Goal: Transaction & Acquisition: Purchase product/service

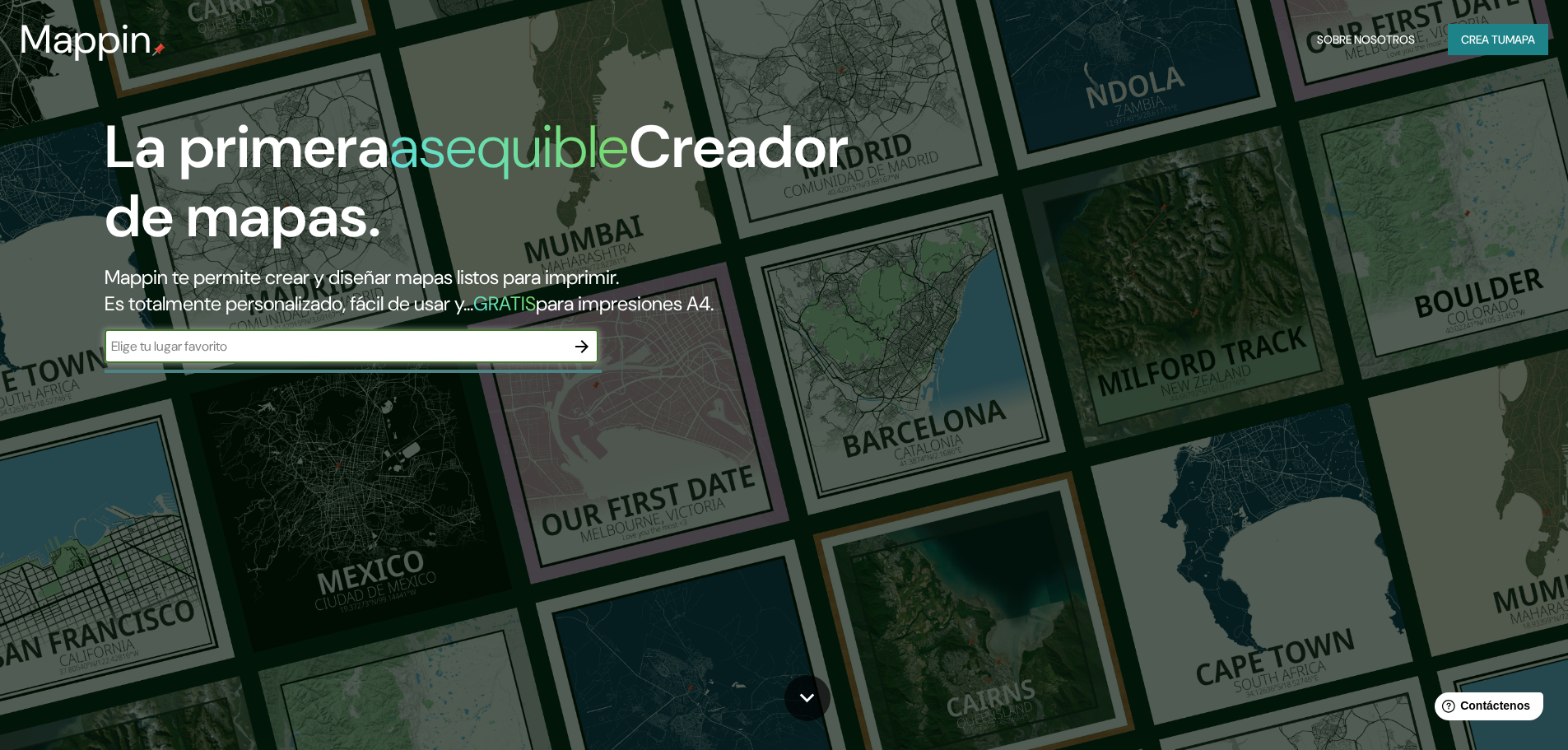
click at [571, 350] on button "button" at bounding box center [582, 347] width 33 height 33
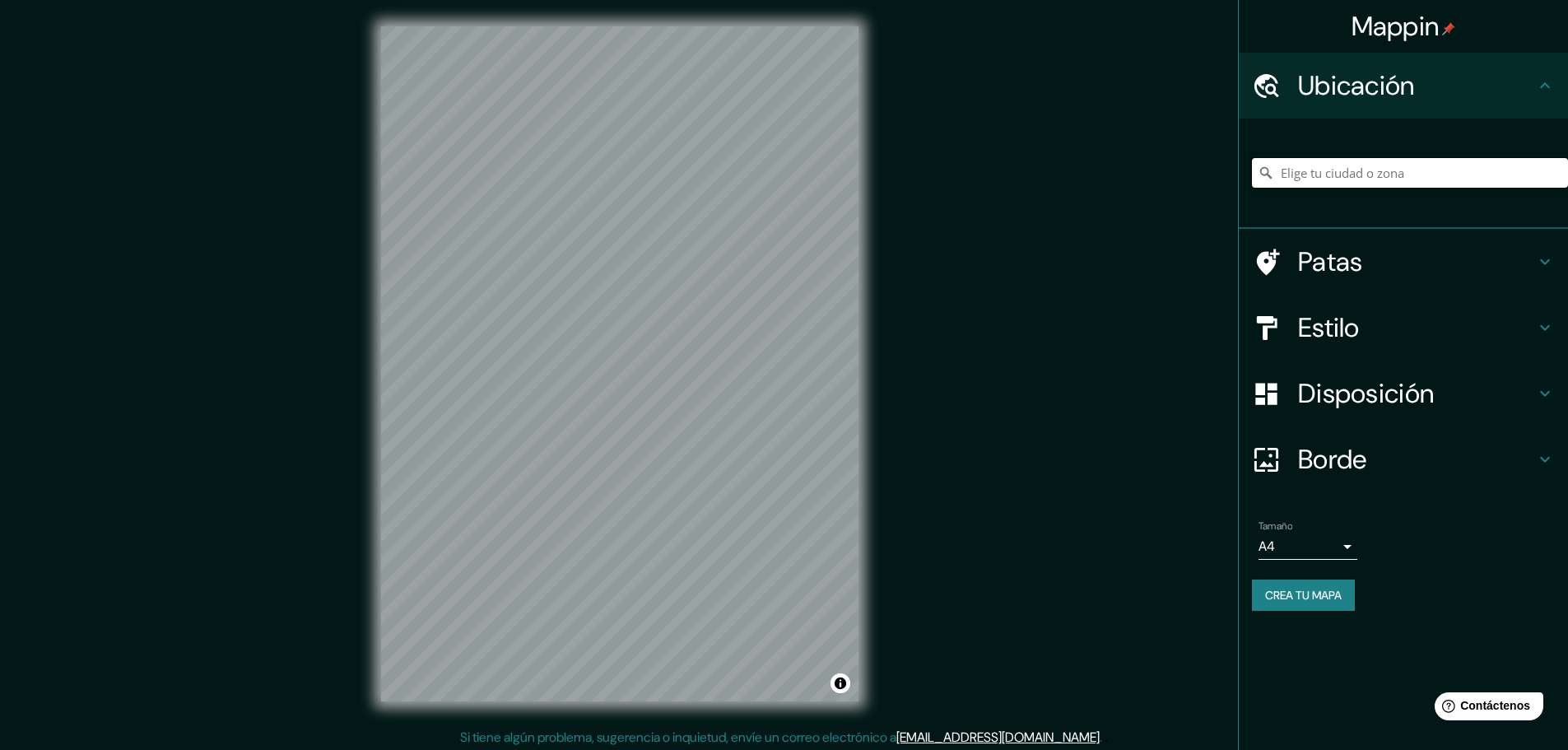
click at [1332, 172] on input "Elige tu ciudad o zona" at bounding box center [1410, 173] width 316 height 29
paste input "Av. [PERSON_NAME][STREET_ADDRESS][PERSON_NAME]"
type input "[STREET_ADDRESS][PERSON_NAME][PERSON_NAME]"
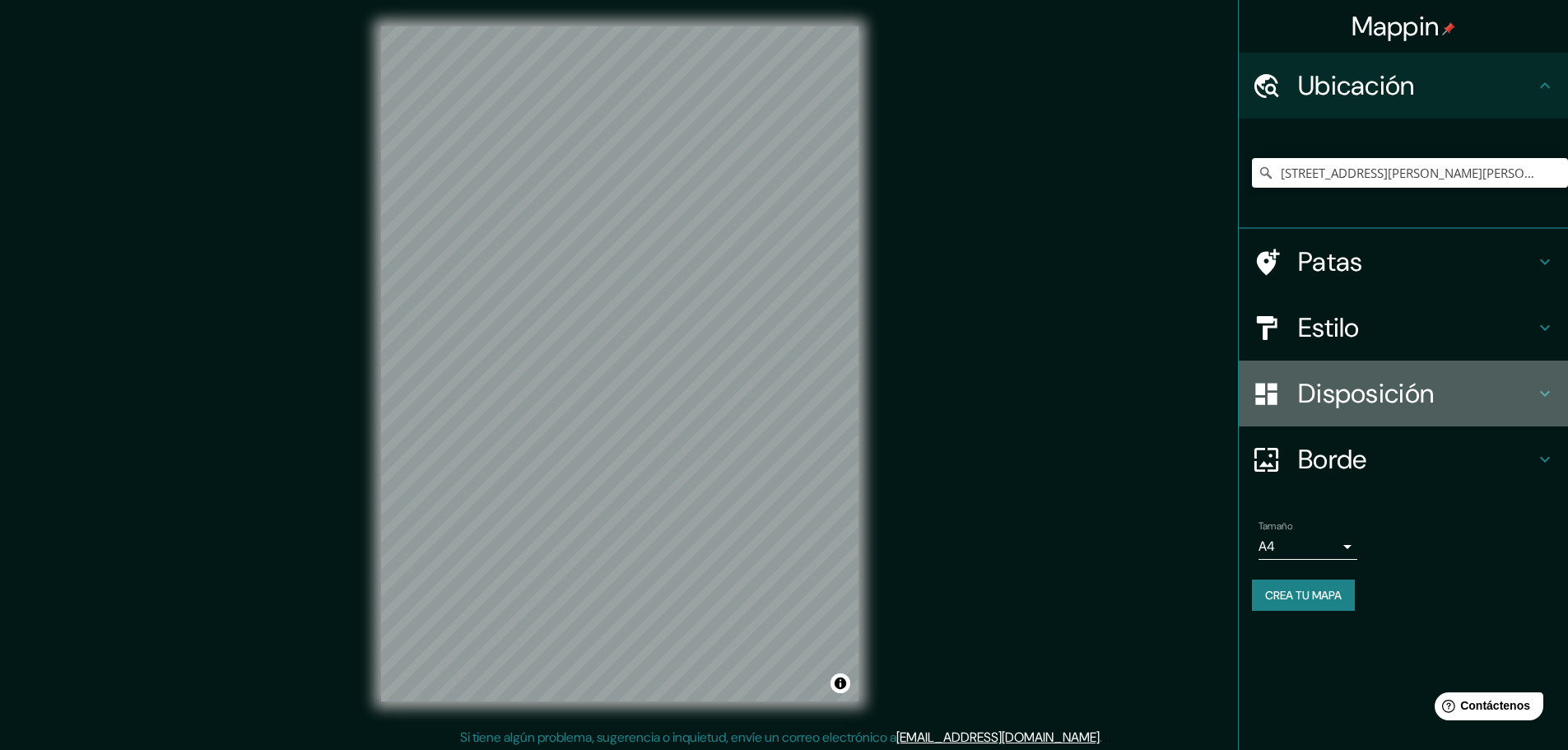
click at [1330, 371] on div "Disposición" at bounding box center [1404, 394] width 330 height 66
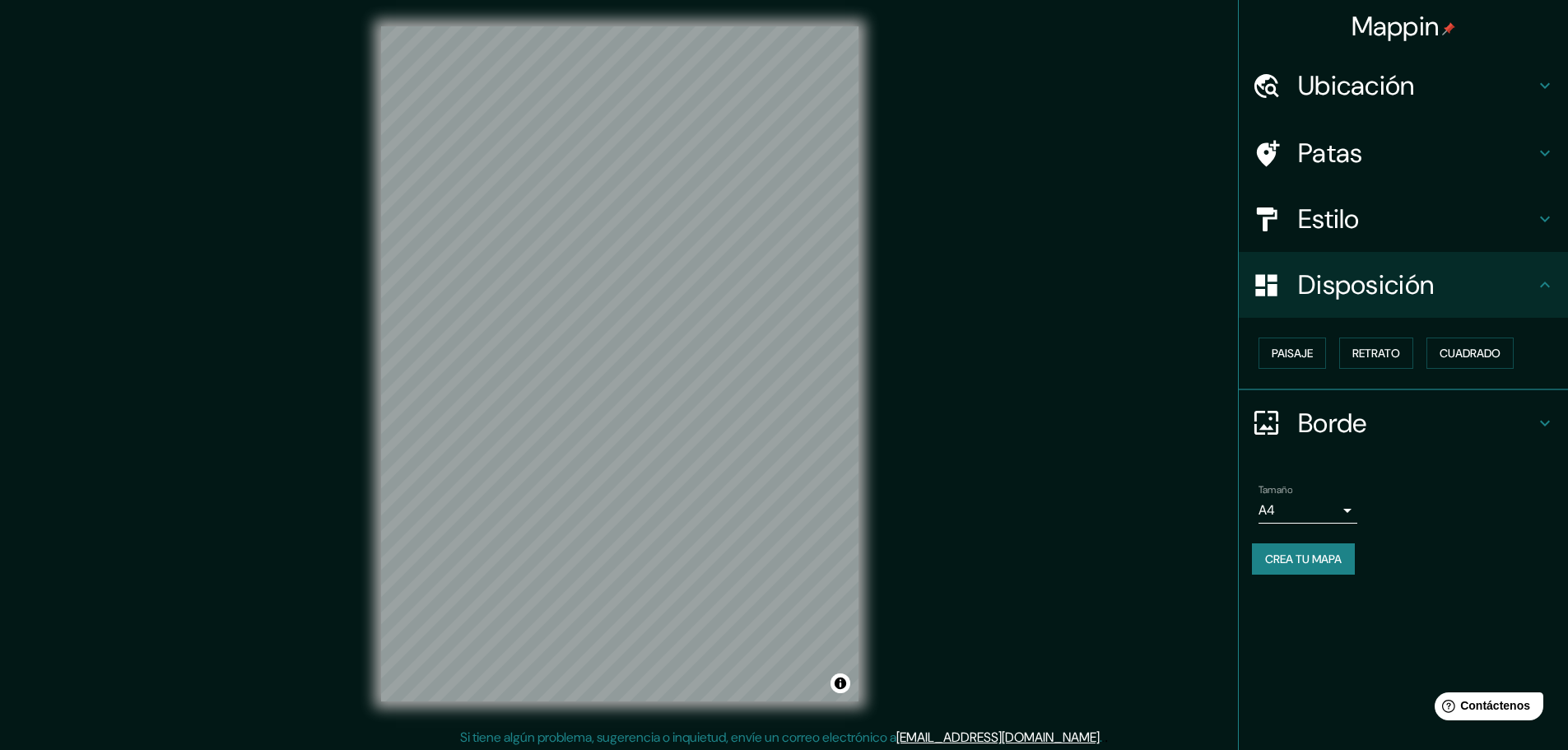
click at [1401, 282] on font "Disposición" at bounding box center [1366, 285] width 136 height 35
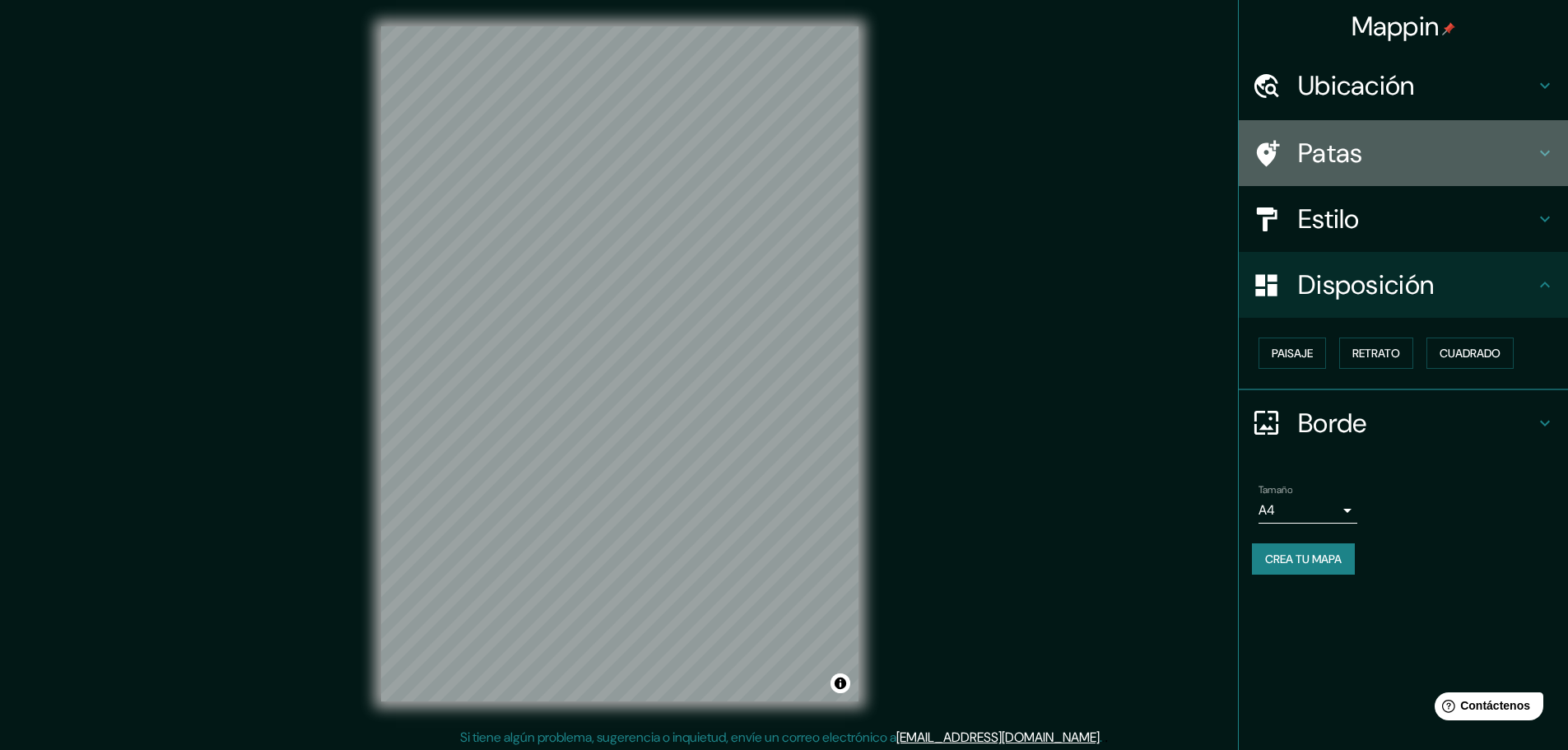
click at [1392, 140] on h4 "Patas" at bounding box center [1417, 153] width 237 height 33
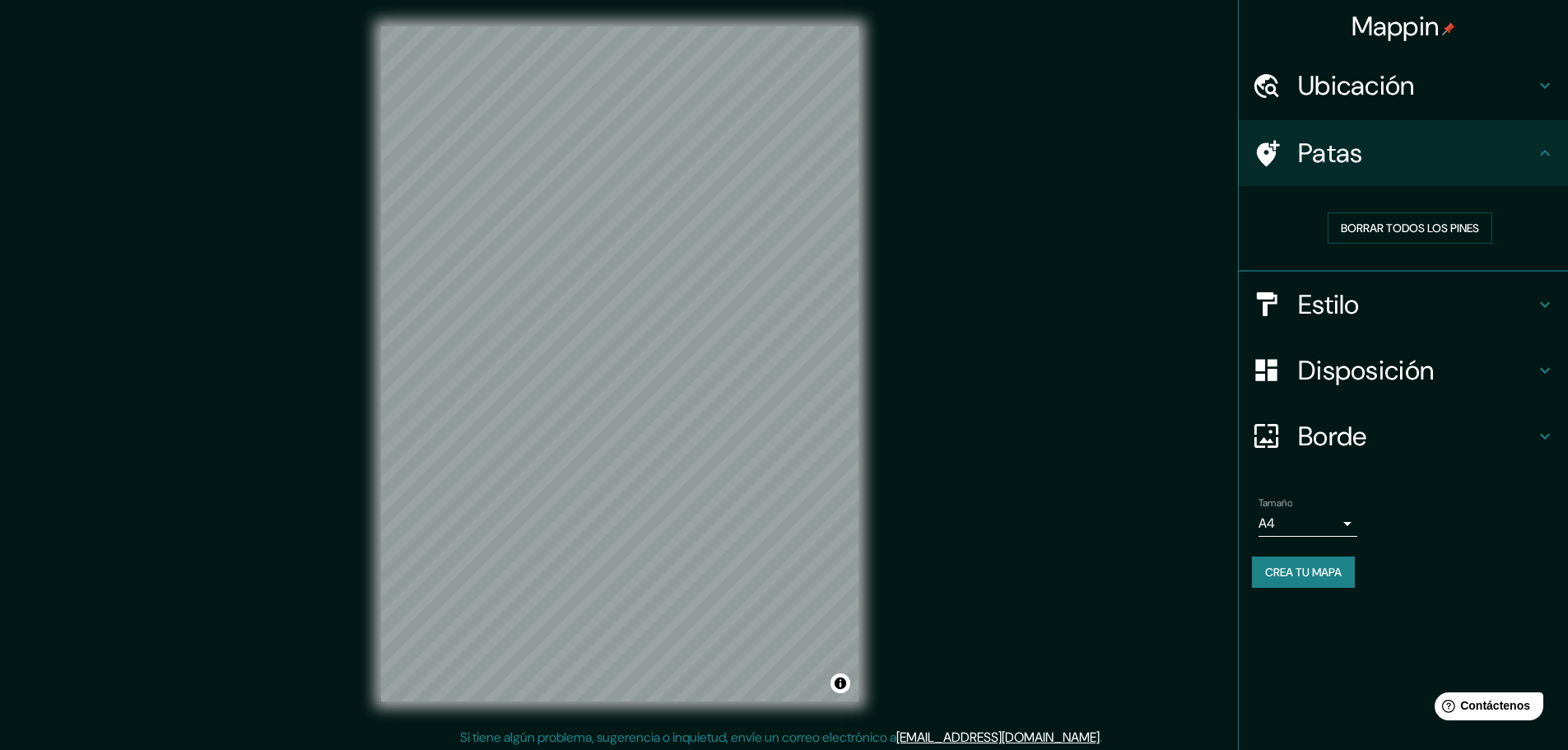
click at [1356, 303] on font "Estilo" at bounding box center [1328, 305] width 62 height 35
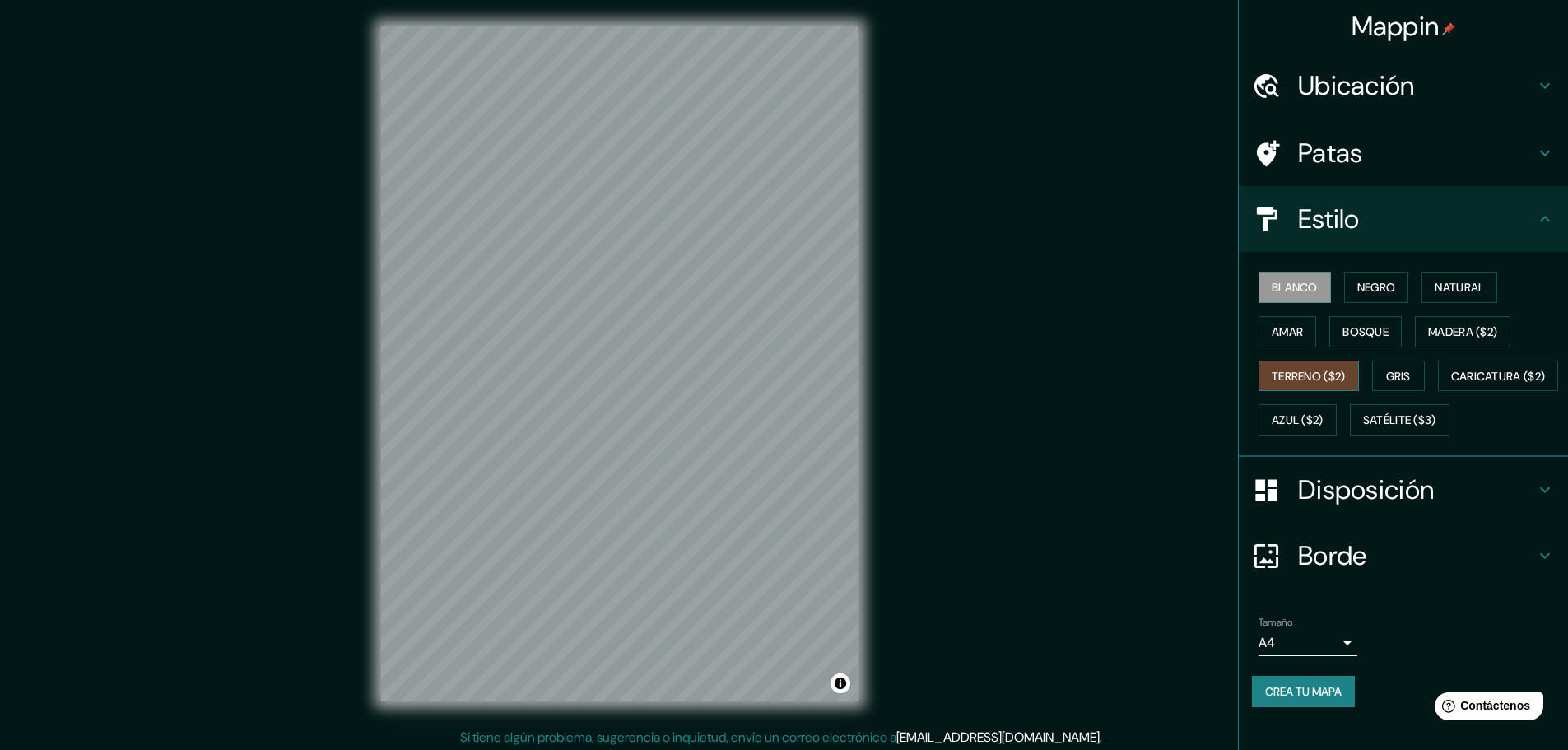
click at [1309, 381] on font "Terreno ($2)" at bounding box center [1309, 376] width 74 height 15
click at [1451, 386] on font "Caricatura ($2)" at bounding box center [1498, 375] width 95 height 21
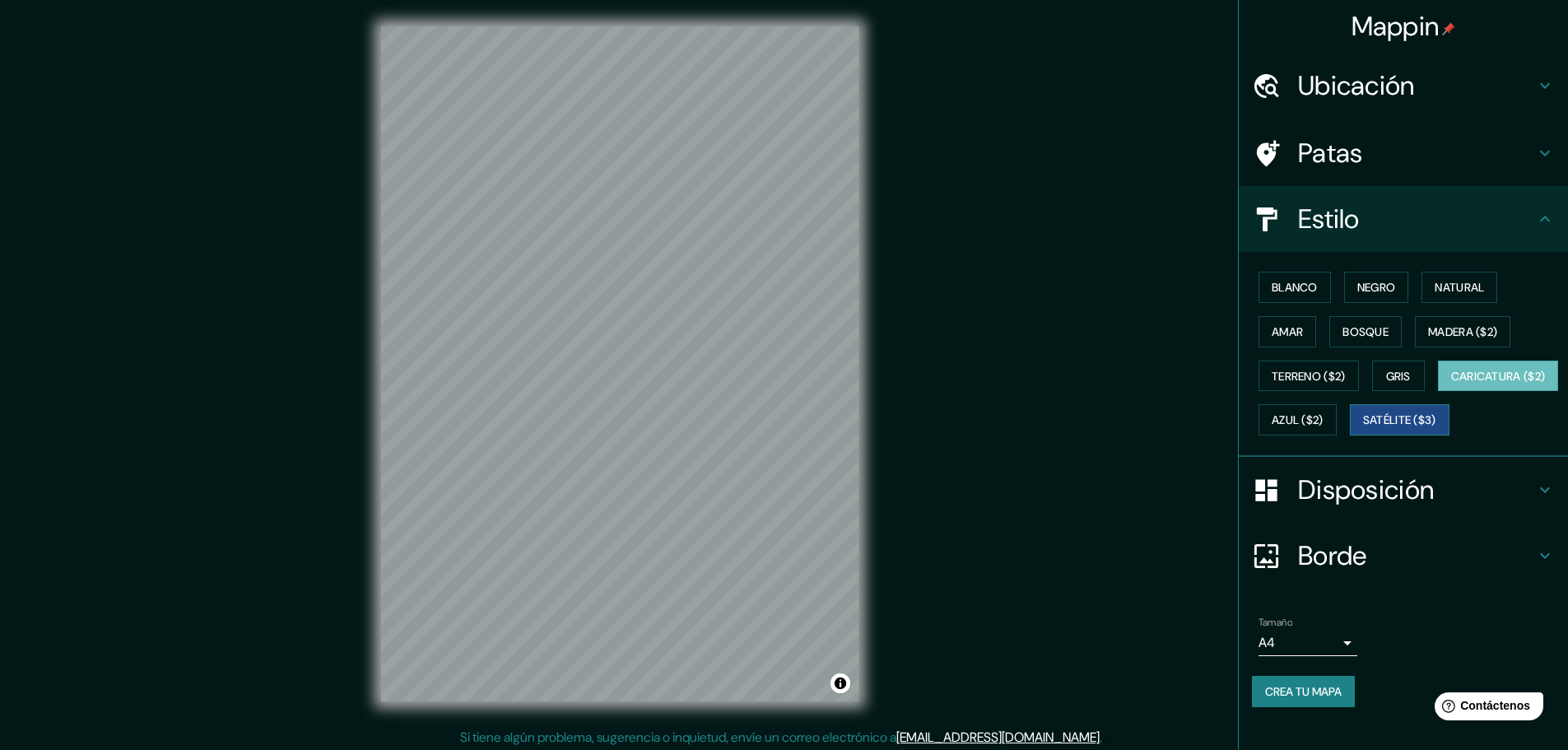
click at [1350, 435] on button "Satélite ($3)" at bounding box center [1400, 420] width 100 height 31
click at [885, 481] on div "Mappin Ubicación [STREET_ADDRESS][PERSON_NAME][PERSON_NAME][PERSON_NAME][PERSON…" at bounding box center [784, 376] width 1568 height 754
click at [1463, 328] on font "Madera ($2)" at bounding box center [1462, 331] width 69 height 15
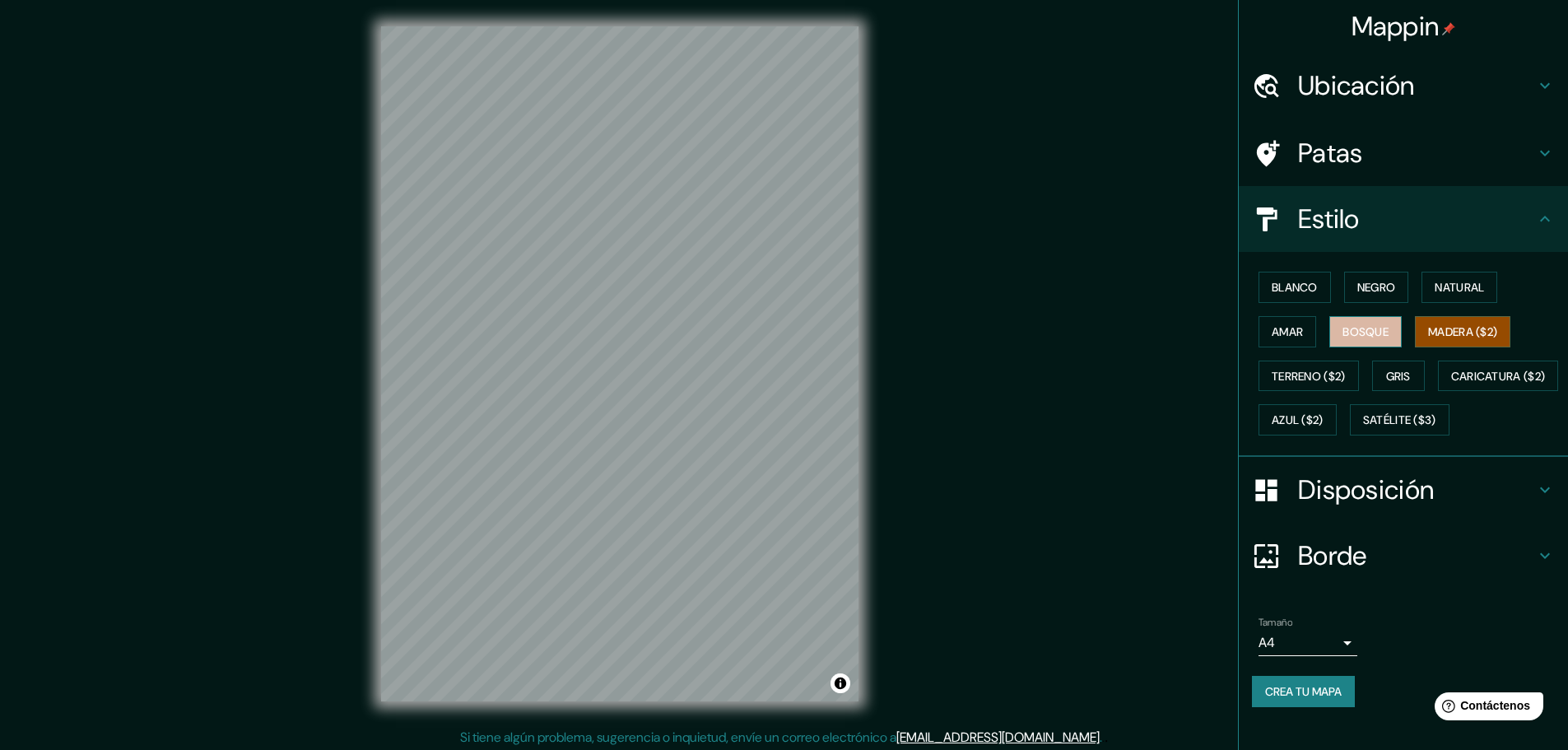
click at [1392, 332] on button "Bosque" at bounding box center [1365, 331] width 73 height 31
click at [1435, 284] on font "Natural" at bounding box center [1460, 287] width 50 height 15
click at [1391, 287] on button "Negro" at bounding box center [1376, 287] width 65 height 31
click at [1272, 295] on font "Blanco" at bounding box center [1295, 287] width 46 height 15
click at [1264, 342] on button "Amar" at bounding box center [1287, 331] width 58 height 31
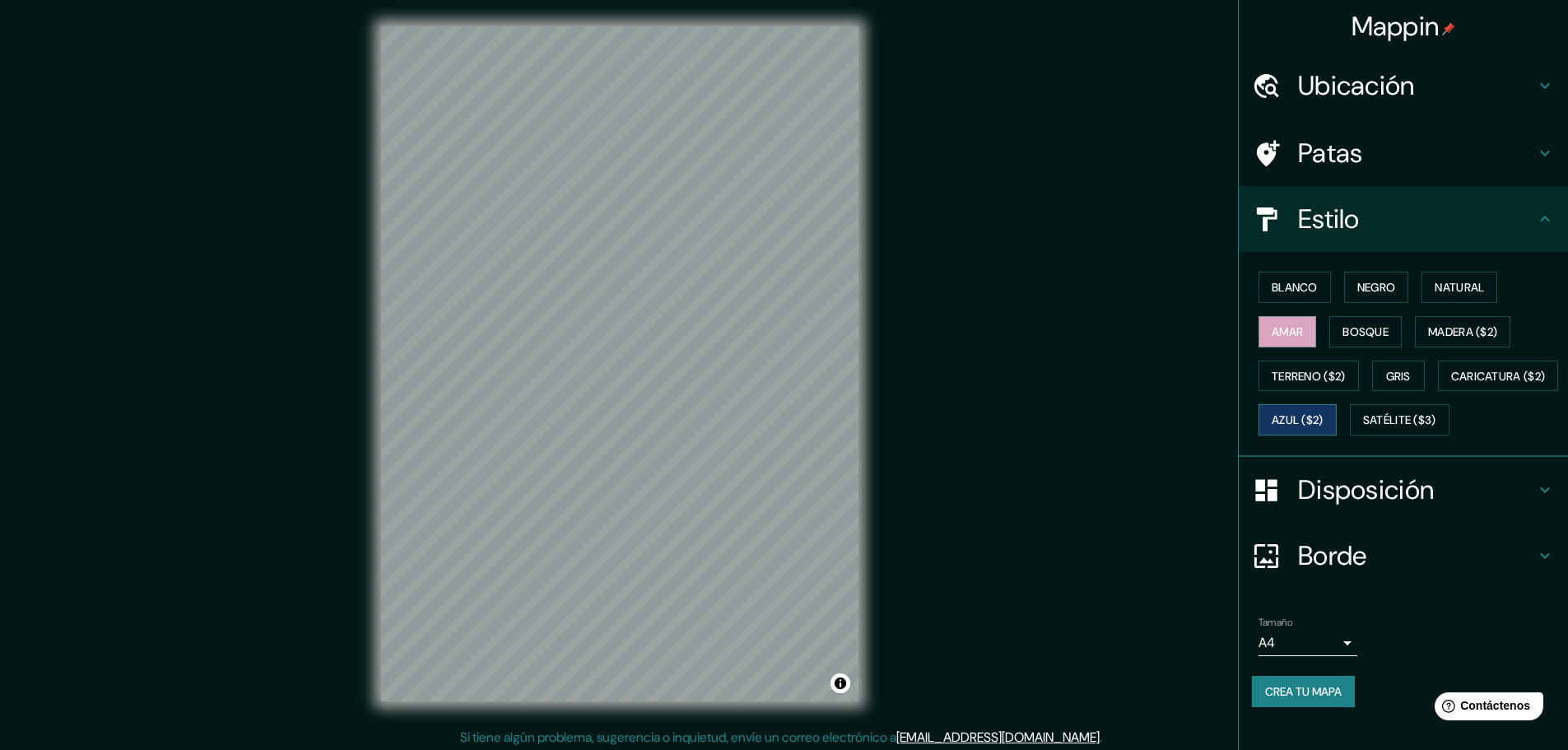
click at [1324, 420] on font "Azul ($2)" at bounding box center [1298, 420] width 51 height 15
click at [191, 310] on div "Mappin Ubicación [STREET_ADDRESS][PERSON_NAME][PERSON_NAME][PERSON_NAME][PERSON…" at bounding box center [784, 376] width 1568 height 754
click at [1145, 514] on div "Mappin Ubicación [STREET_ADDRESS][PERSON_NAME][PERSON_NAME][PERSON_NAME][PERSON…" at bounding box center [784, 376] width 1568 height 754
click at [1540, 442] on div "Blanco Negro Natural Amar Bosque Madera ($2) Terreno ($2) Gris Caricatura ($2) …" at bounding box center [1410, 353] width 316 height 177
